Goal: Information Seeking & Learning: Learn about a topic

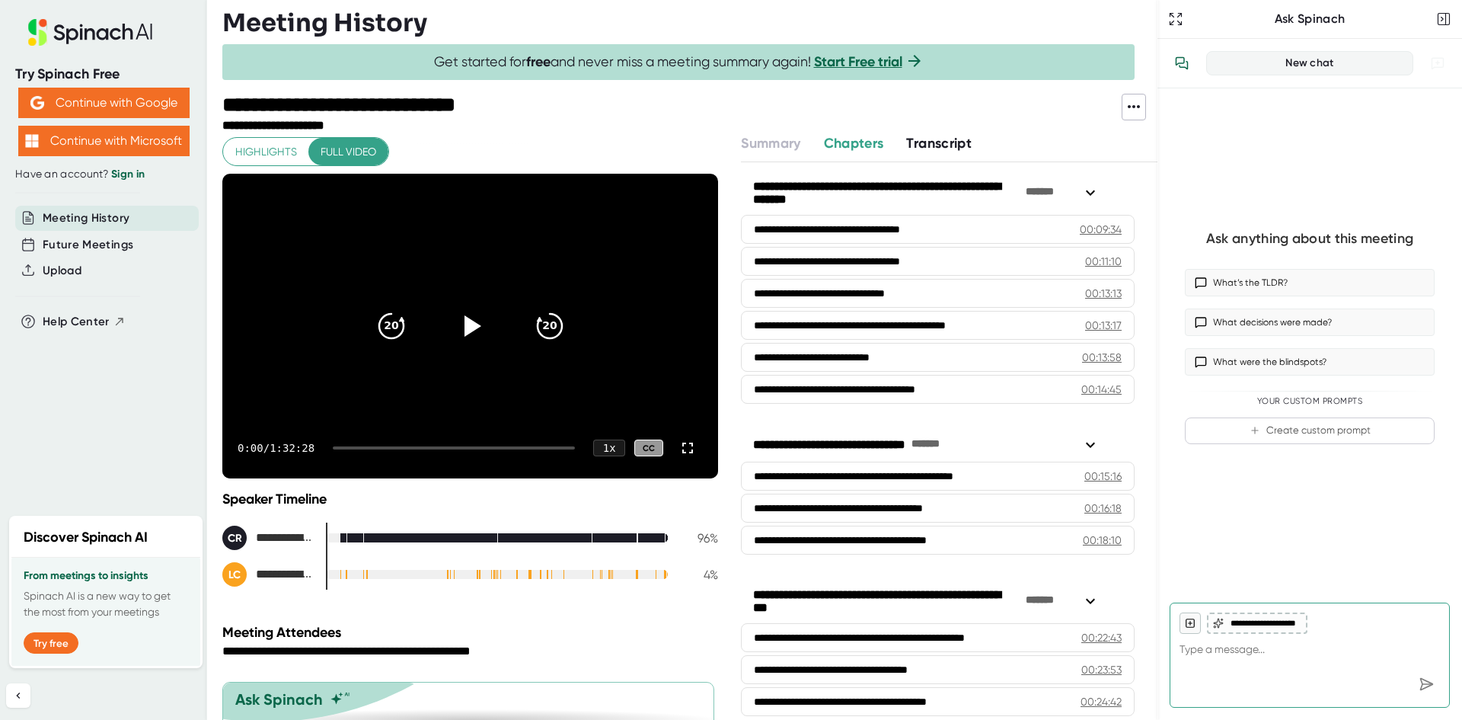
scroll to position [299, 0]
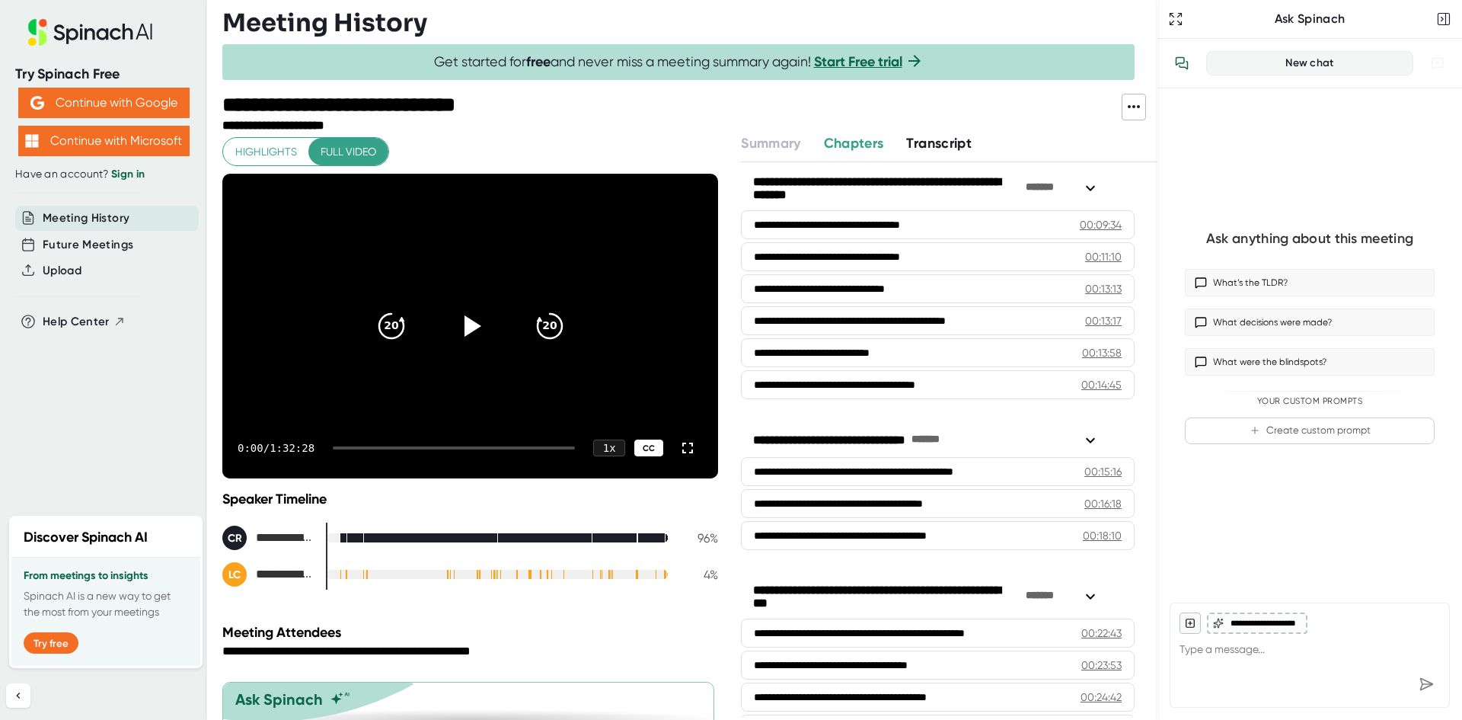
click at [640, 450] on div "CC" at bounding box center [648, 448] width 29 height 18
click at [640, 442] on div "CC" at bounding box center [648, 448] width 29 height 18
click at [464, 323] on icon at bounding box center [473, 325] width 18 height 22
click at [632, 393] on video at bounding box center [470, 326] width 496 height 305
click at [470, 321] on icon at bounding box center [470, 326] width 38 height 38
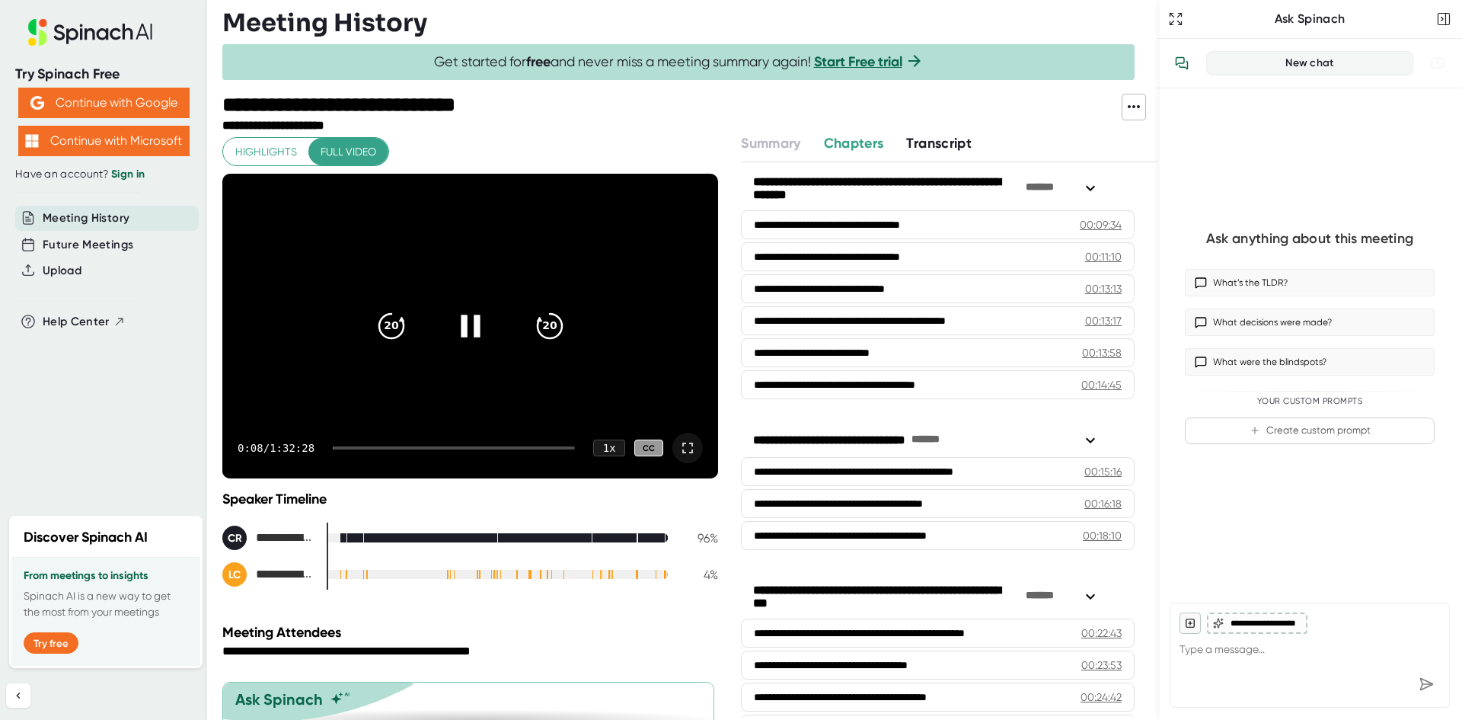
click at [678, 445] on icon at bounding box center [687, 448] width 18 height 18
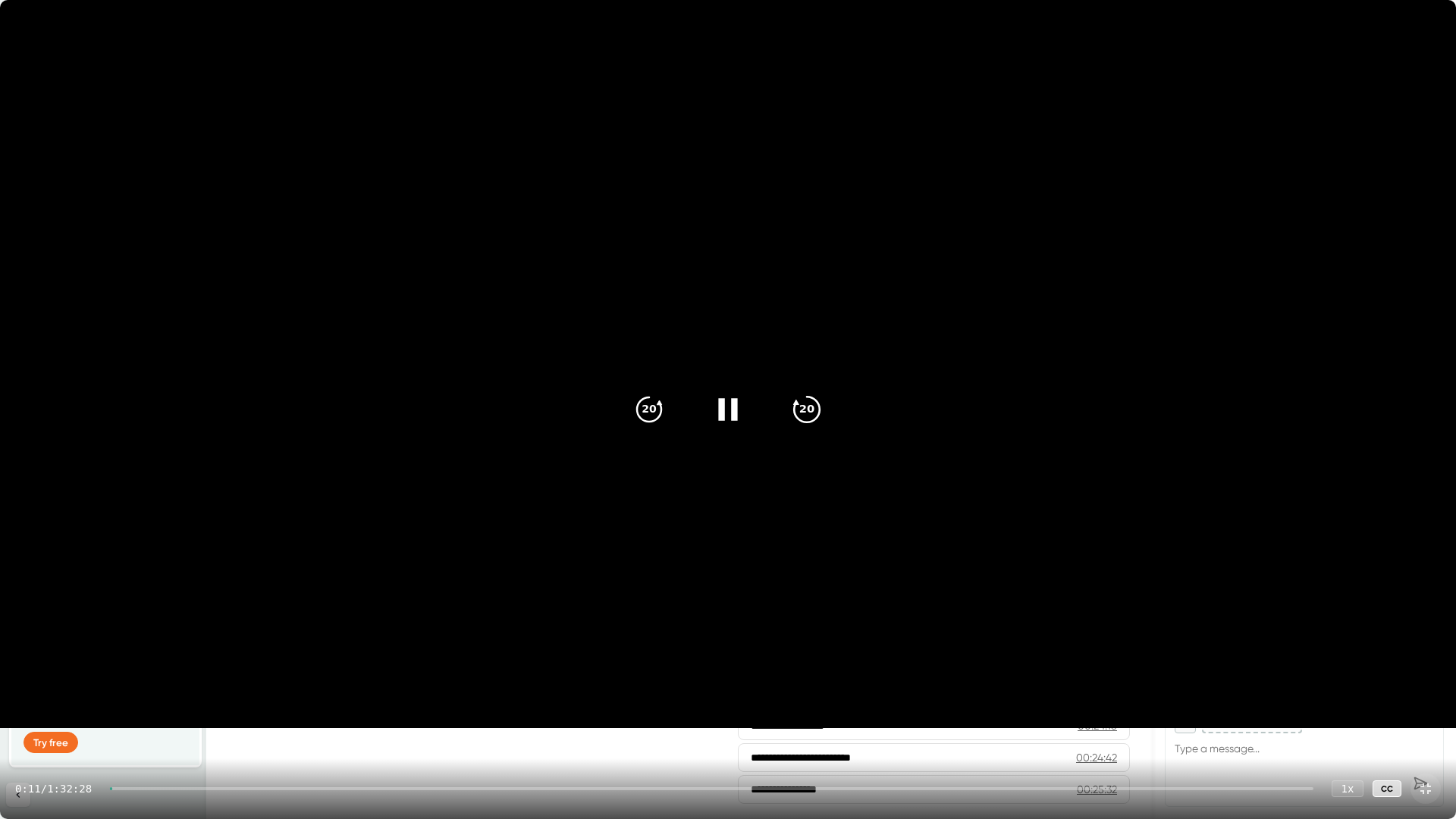
click at [814, 410] on icon "20" at bounding box center [807, 410] width 38 height 38
click at [943, 396] on video at bounding box center [728, 364] width 1456 height 728
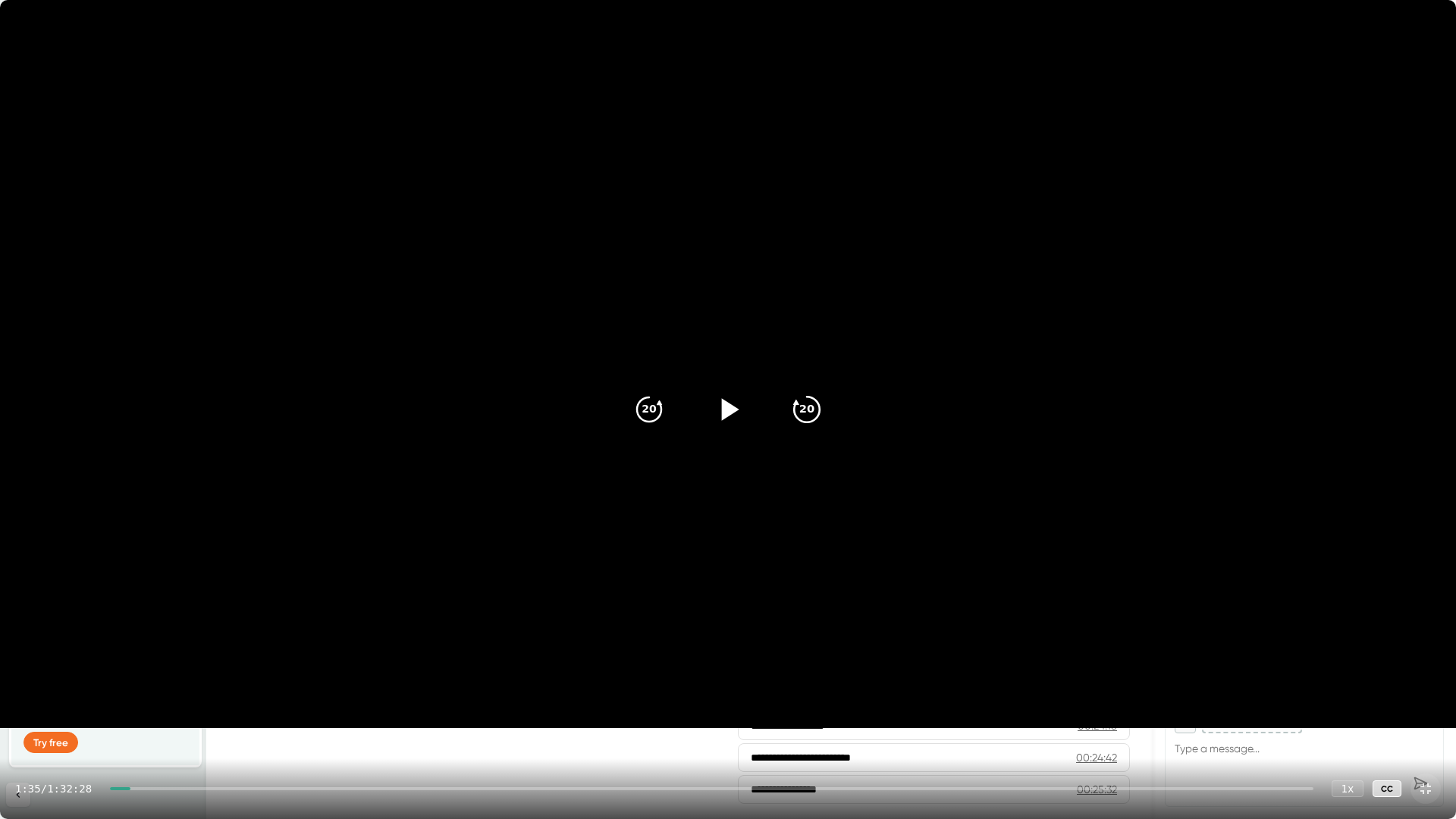
click at [810, 407] on icon "20" at bounding box center [807, 410] width 38 height 38
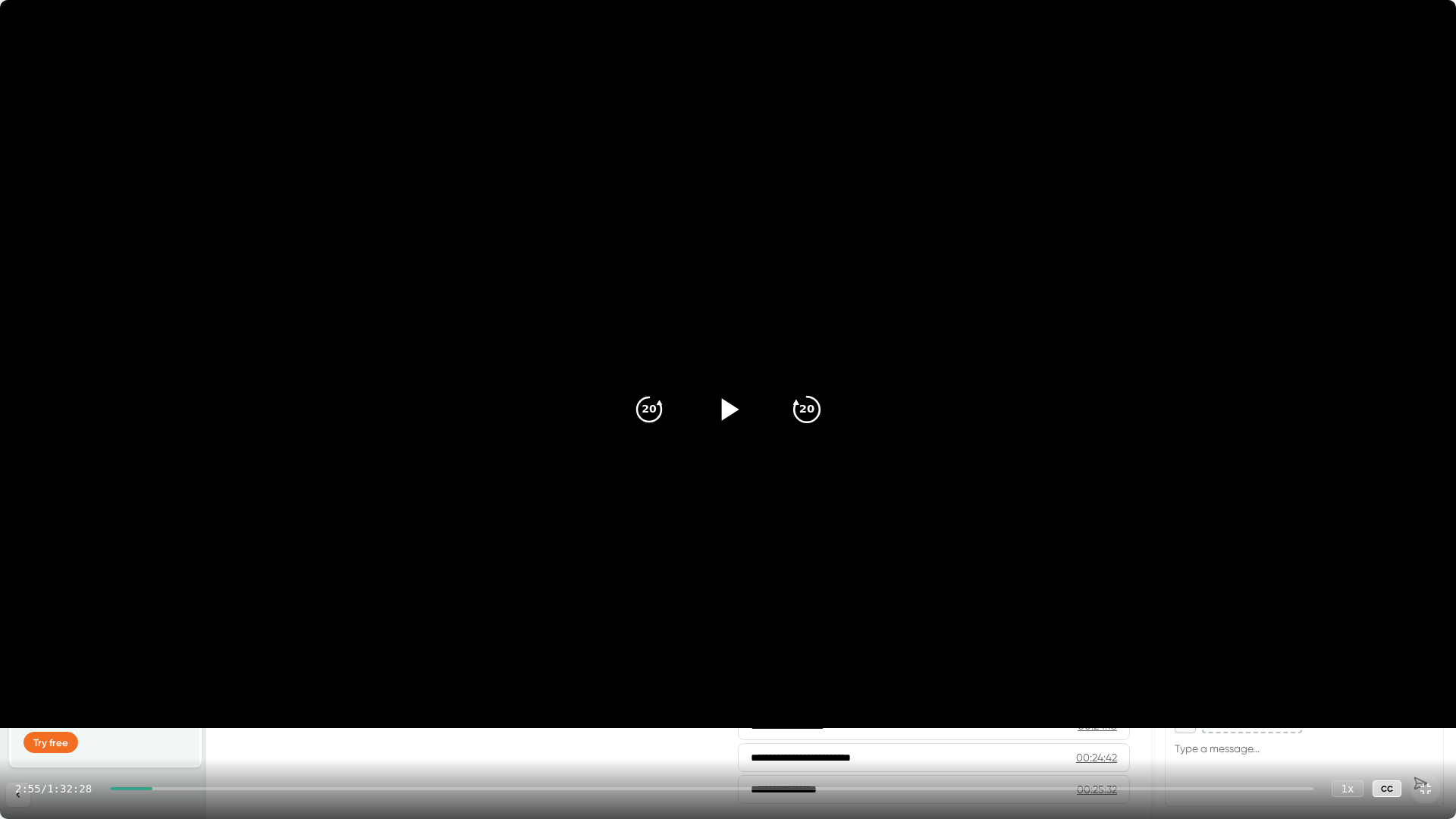
click at [810, 407] on icon "20" at bounding box center [807, 410] width 38 height 38
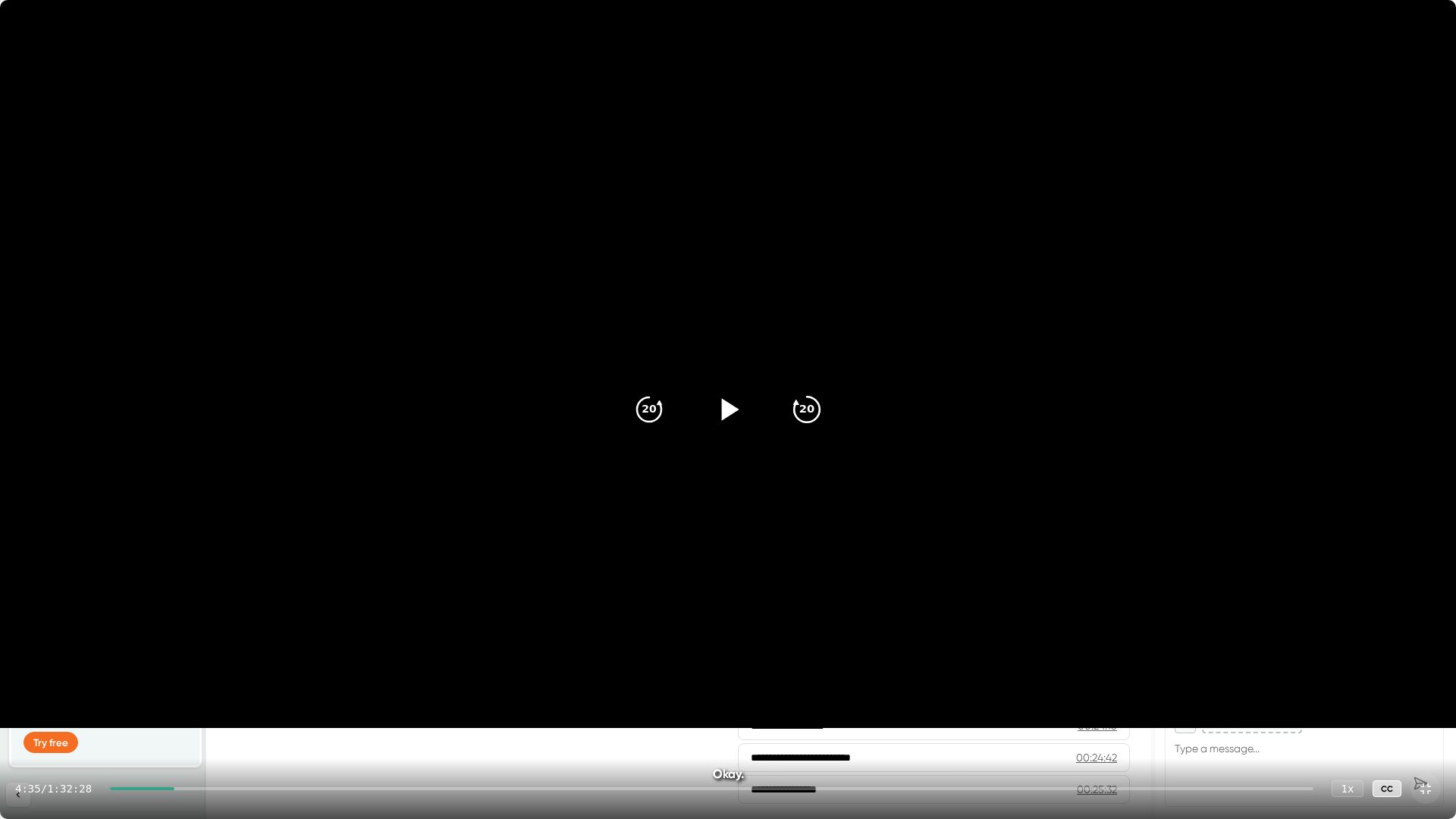
click at [810, 407] on icon "20" at bounding box center [807, 410] width 38 height 38
click at [726, 404] on icon at bounding box center [731, 410] width 18 height 22
click at [726, 404] on icon at bounding box center [728, 410] width 38 height 38
click at [727, 408] on icon at bounding box center [731, 410] width 18 height 22
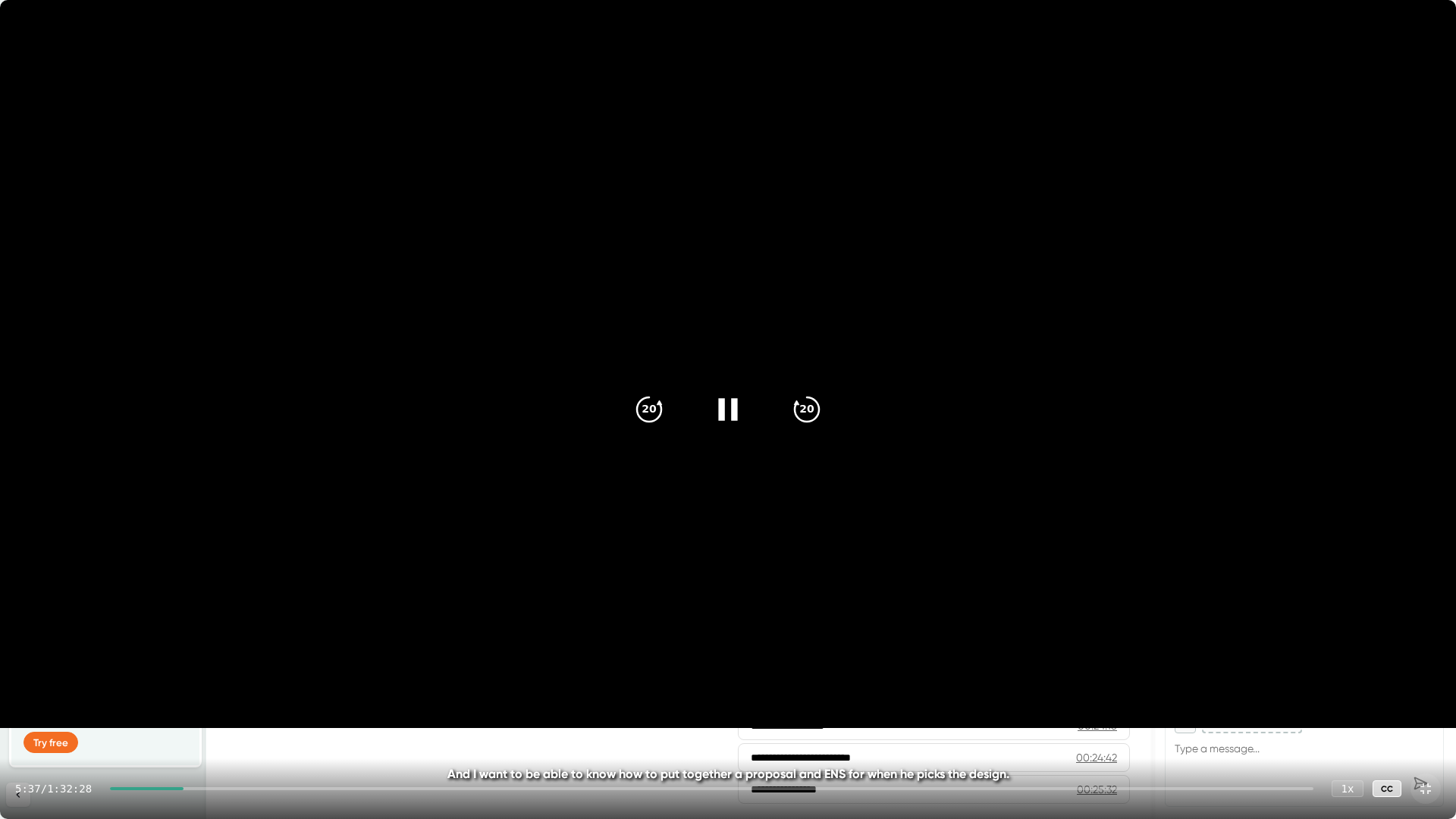
click at [727, 408] on icon at bounding box center [728, 410] width 38 height 38
click at [1426, 716] on icon at bounding box center [1425, 789] width 18 height 18
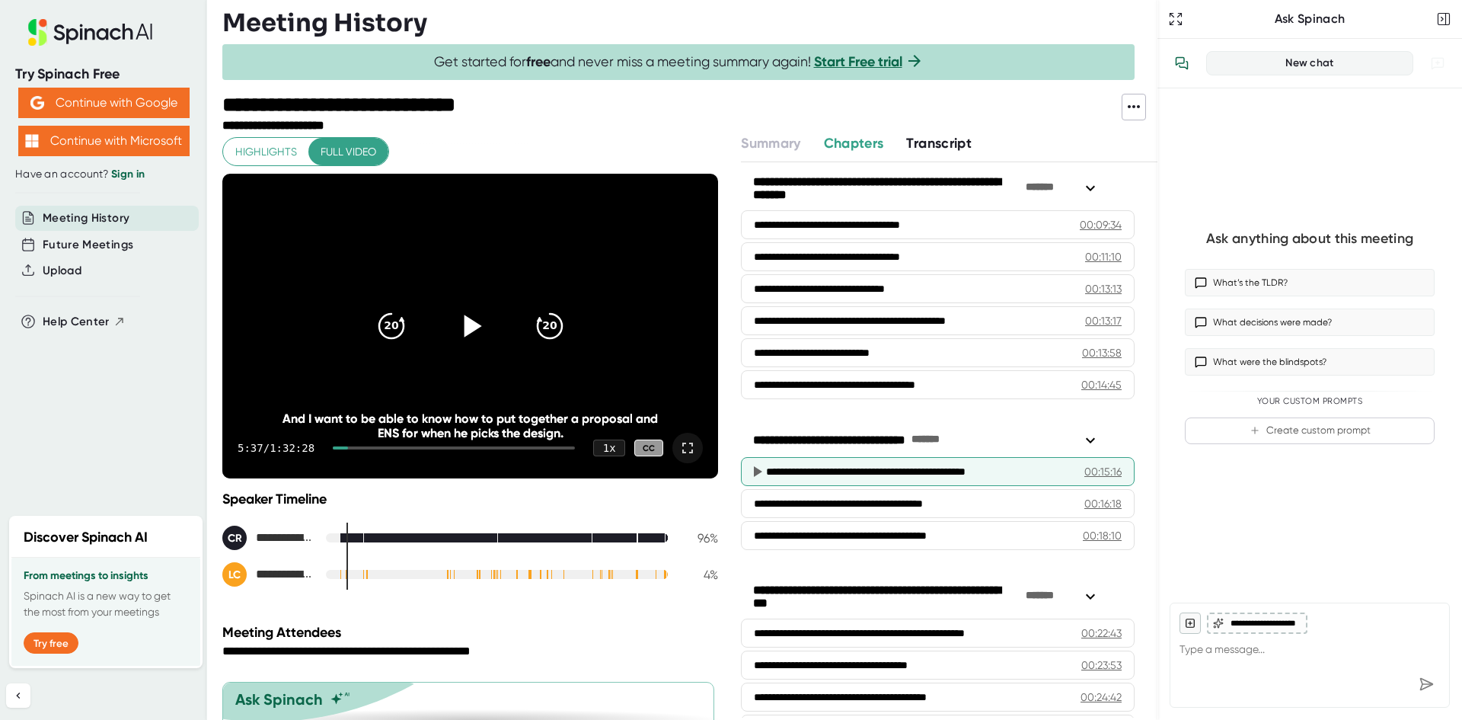
click at [997, 469] on div "**********" at bounding box center [908, 471] width 284 height 15
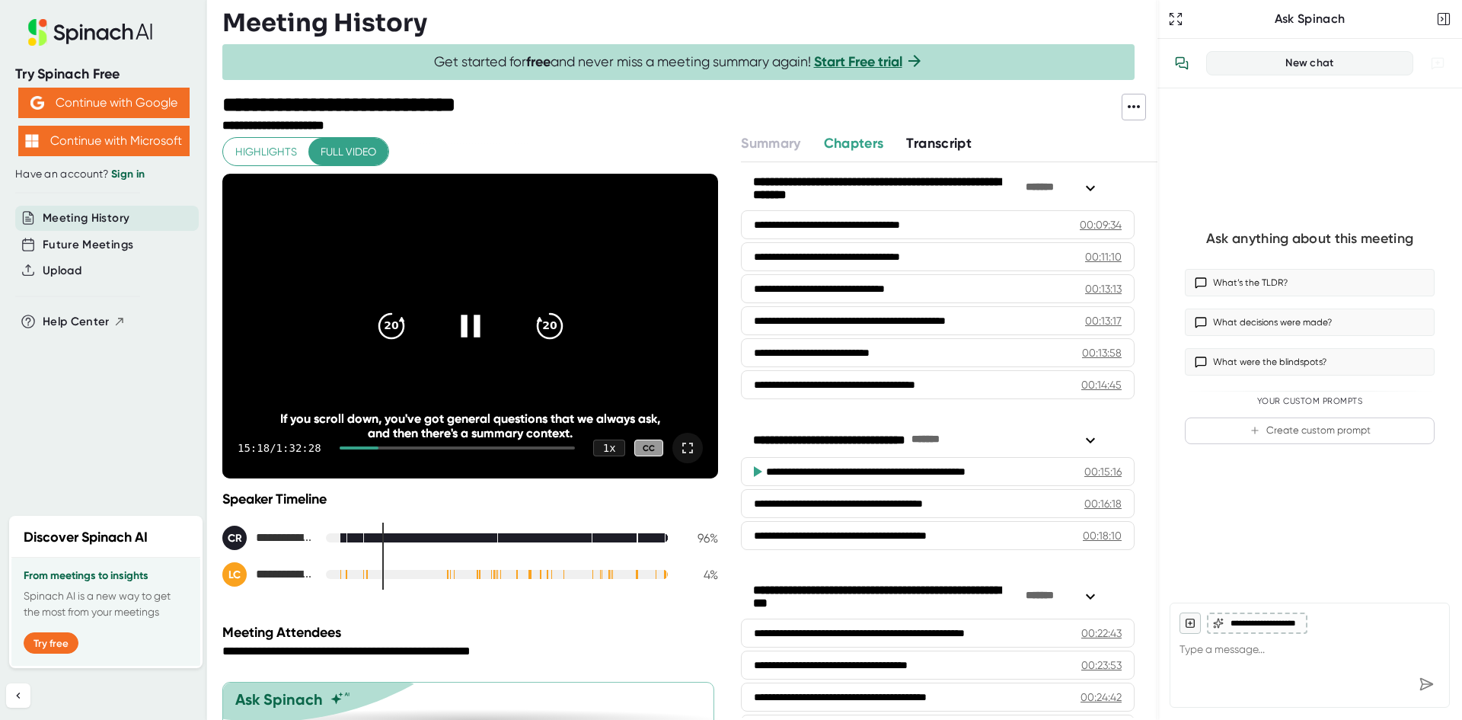
click at [452, 331] on icon at bounding box center [470, 326] width 38 height 38
click at [476, 331] on icon at bounding box center [470, 326] width 38 height 38
click at [472, 324] on icon at bounding box center [470, 325] width 19 height 22
